Goal: Information Seeking & Learning: Learn about a topic

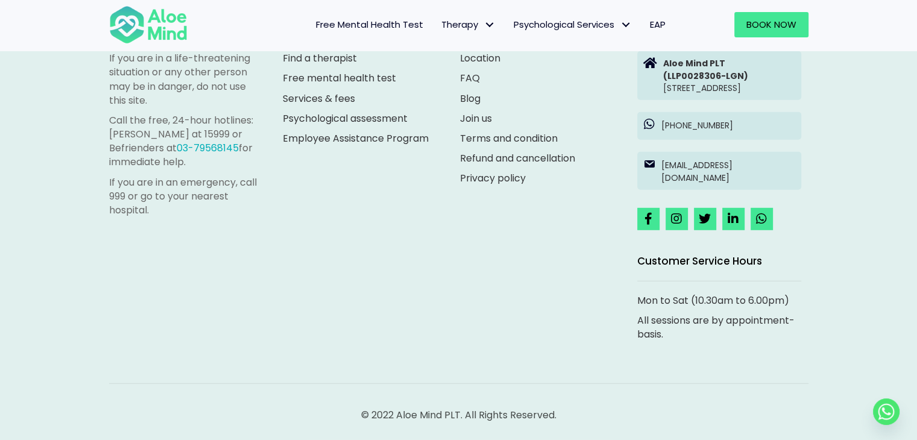
scroll to position [3391, 0]
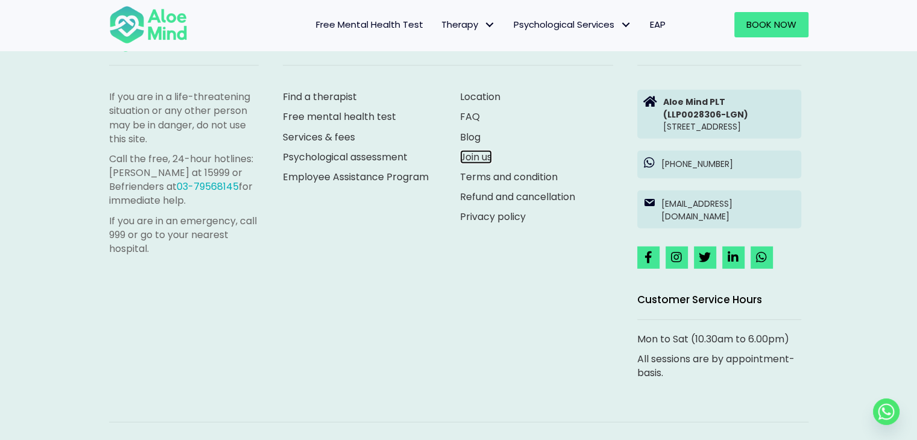
click at [473, 156] on link "Join us" at bounding box center [476, 157] width 32 height 14
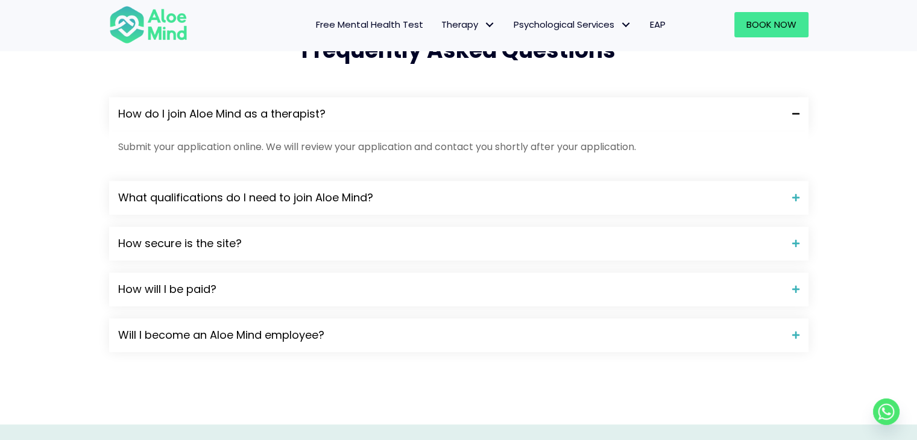
scroll to position [1089, 0]
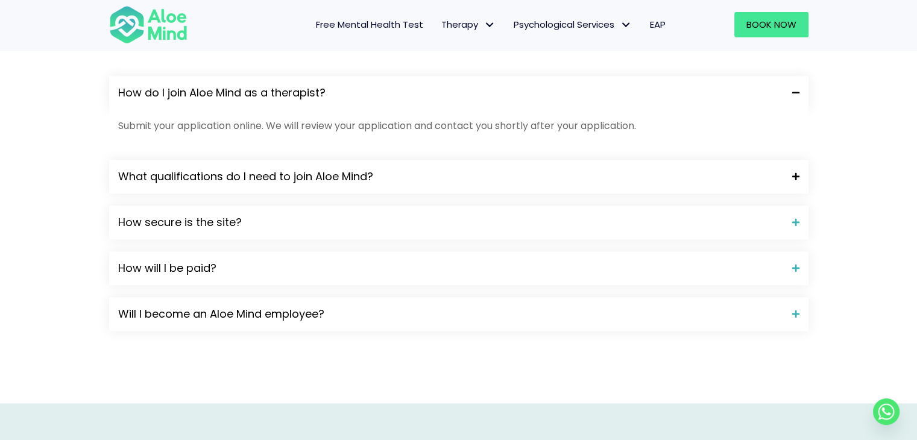
click at [400, 174] on span "What qualifications do I need to join Aloe Mind?" at bounding box center [450, 177] width 665 height 16
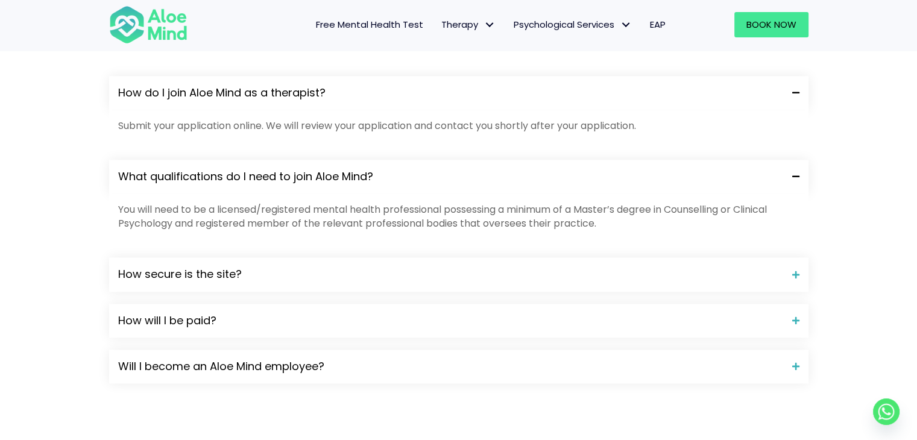
scroll to position [1118, 0]
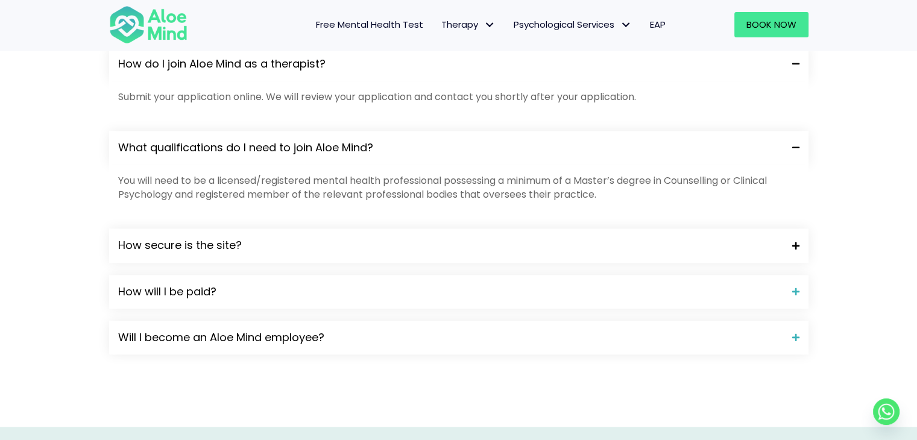
click at [365, 248] on span "How secure is the site?" at bounding box center [450, 246] width 665 height 16
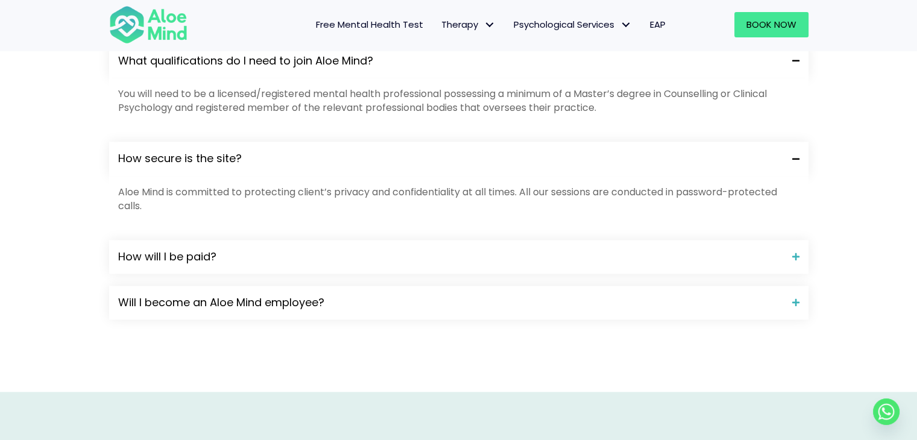
scroll to position [1207, 0]
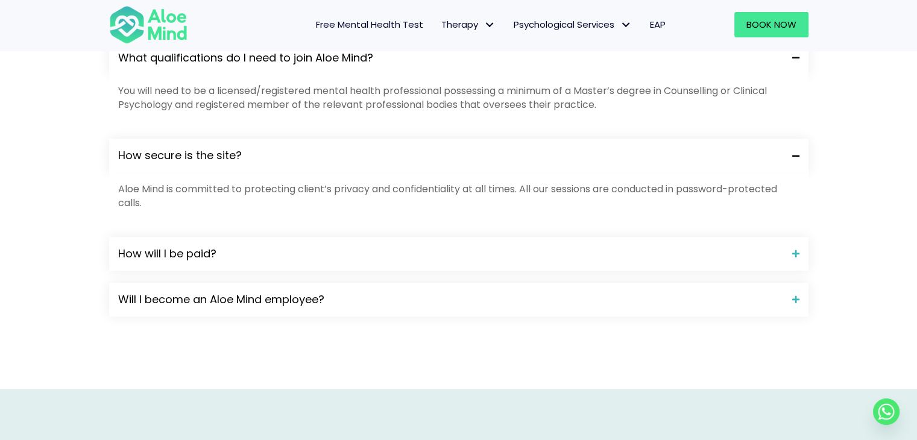
click at [365, 248] on span "How will I be paid?" at bounding box center [450, 254] width 665 height 16
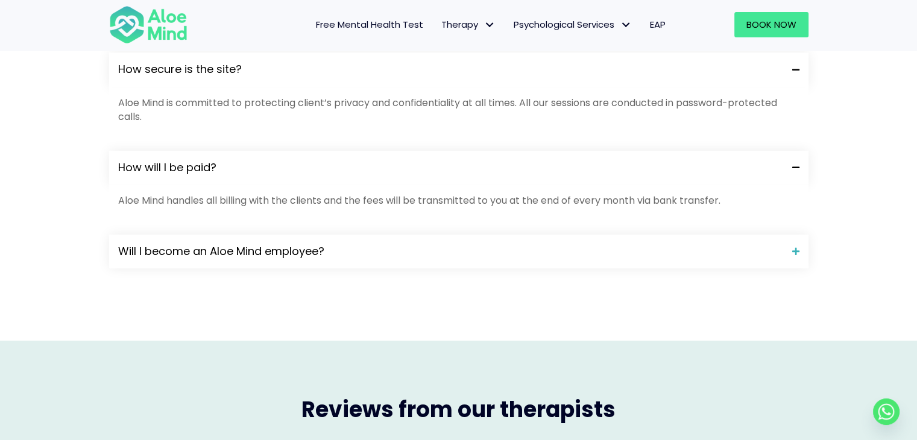
scroll to position [1294, 0]
click at [365, 248] on span "Will I become an Aloe Mind employee?" at bounding box center [450, 251] width 665 height 16
